Goal: Information Seeking & Learning: Learn about a topic

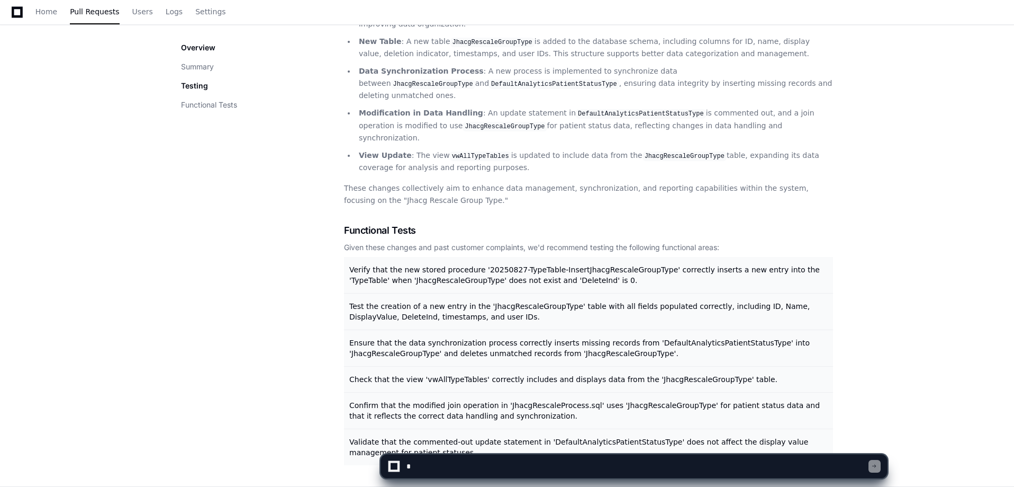
scroll to position [233, 0]
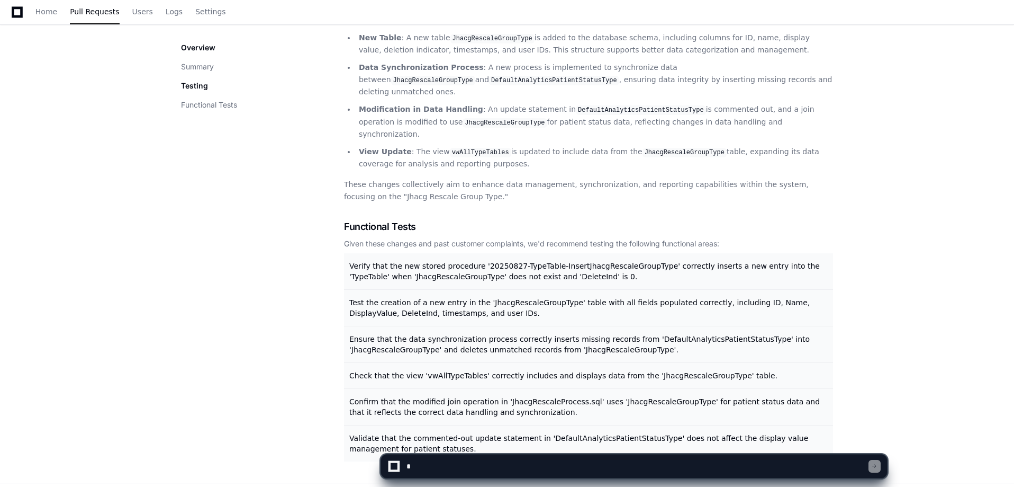
drag, startPoint x: 419, startPoint y: 392, endPoint x: 347, endPoint y: 169, distance: 233.7
click at [347, 219] on div "Functional Tests Given these changes and past customer complaints, we'd recomme…" at bounding box center [588, 340] width 489 height 242
copy div "Functional Tests Given these changes and past customer complaints, we'd recomme…"
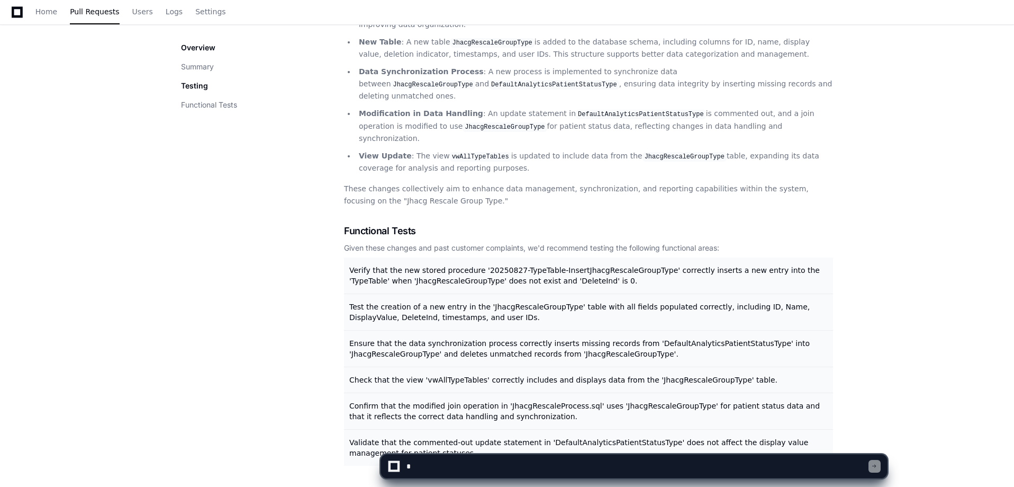
scroll to position [233, 0]
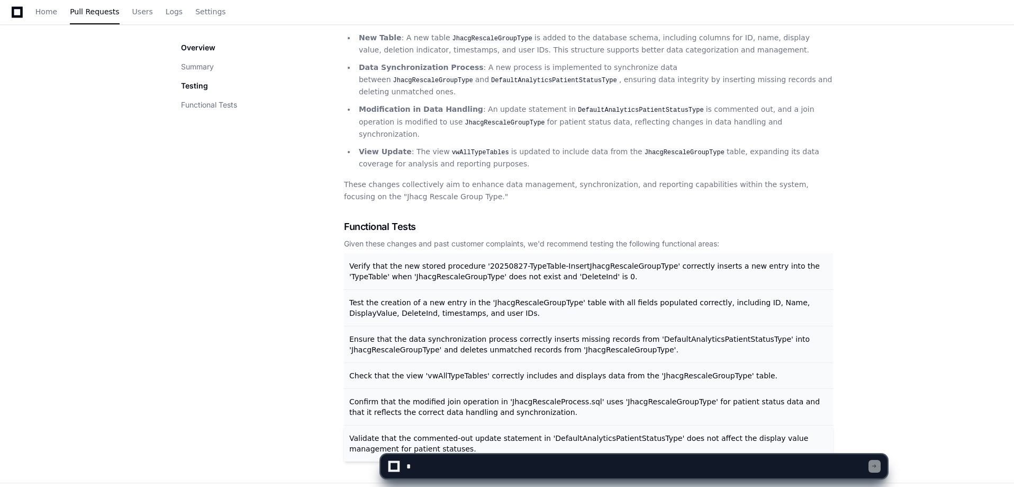
drag, startPoint x: 345, startPoint y: 189, endPoint x: 463, endPoint y: 397, distance: 239.2
click at [463, 397] on div "Overview Summary Testing Functional Tests Summary New Stored Procedure : A new …" at bounding box center [507, 215] width 652 height 492
copy div "Summary New Stored Procedure : A new stored procedure 20250827-TypeTable-Insert…"
